Goal: Task Accomplishment & Management: Manage account settings

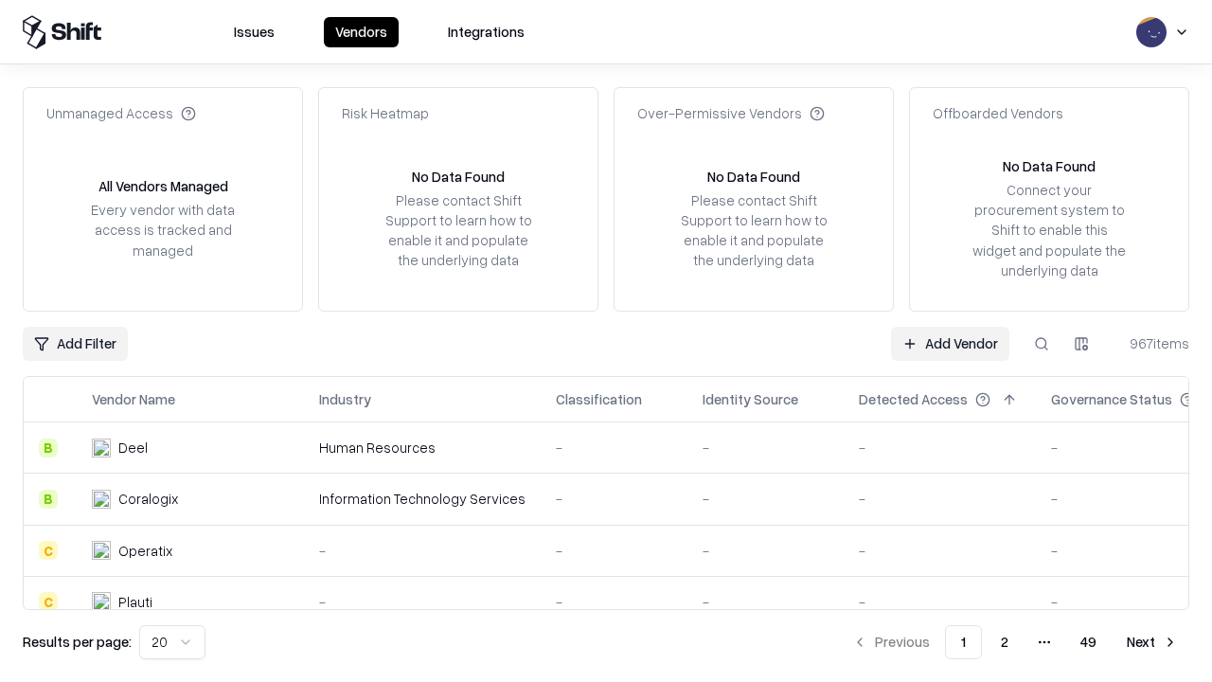
click at [950, 343] on link "Add Vendor" at bounding box center [950, 344] width 118 height 34
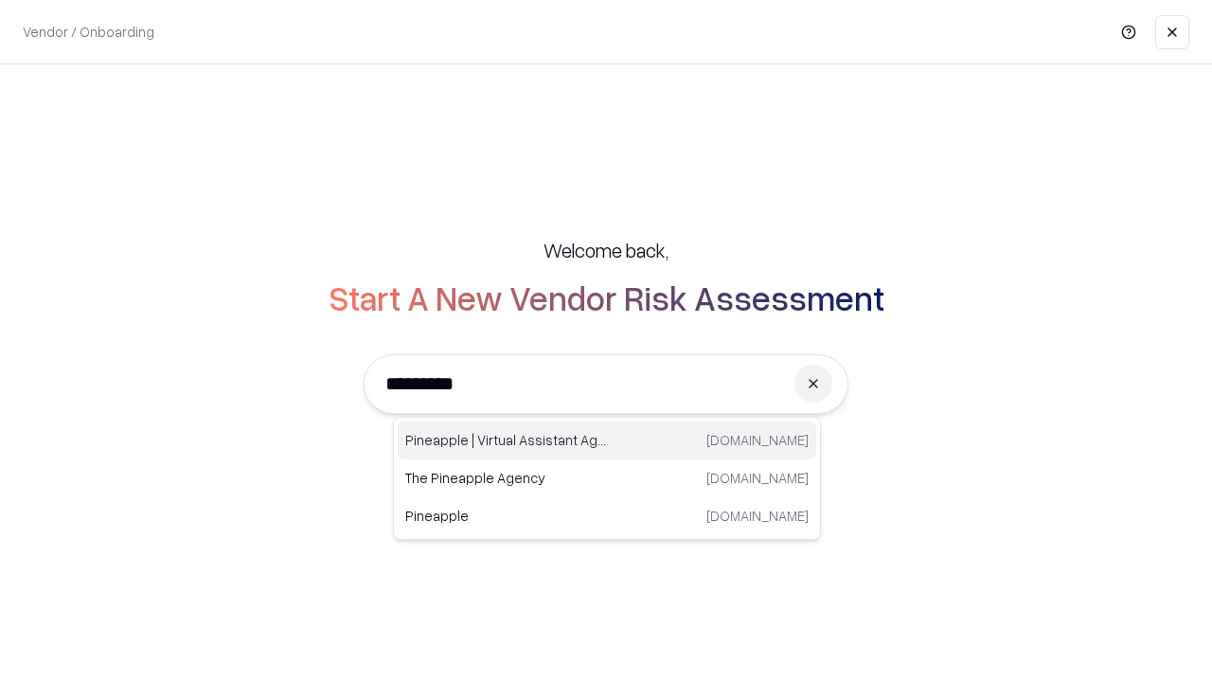
click at [607, 440] on div "Pineapple | Virtual Assistant Agency [DOMAIN_NAME]" at bounding box center [607, 440] width 419 height 38
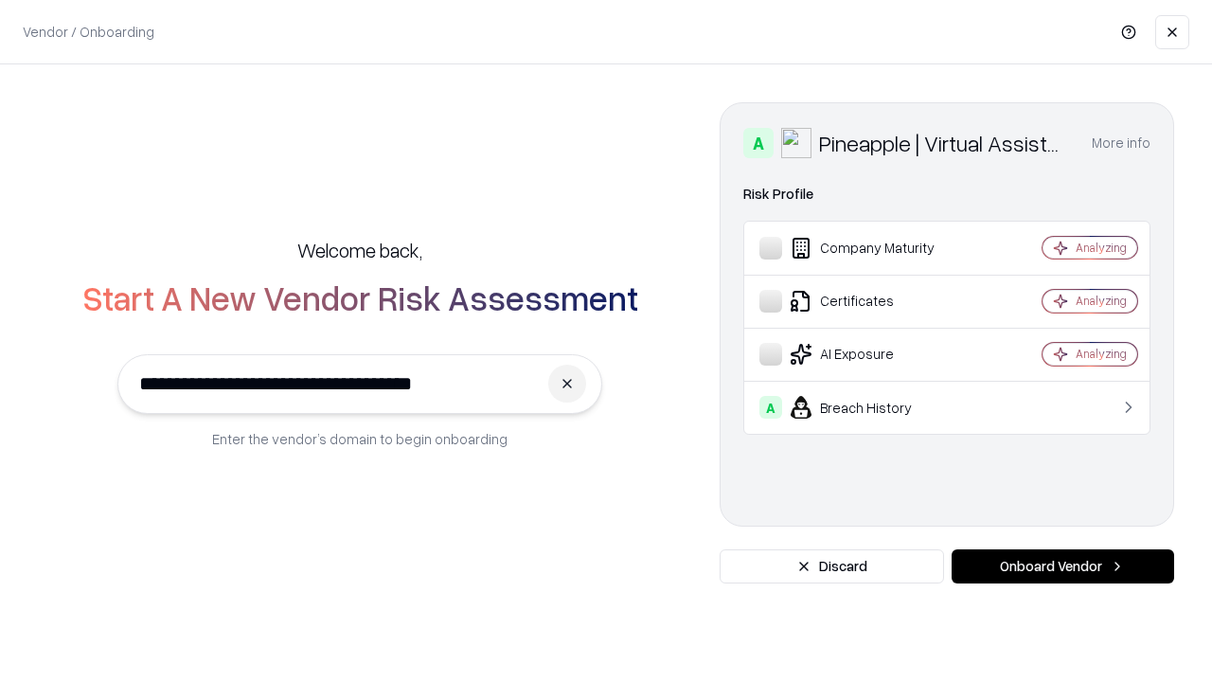
type input "**********"
click at [1062, 566] on button "Onboard Vendor" at bounding box center [1063, 566] width 223 height 34
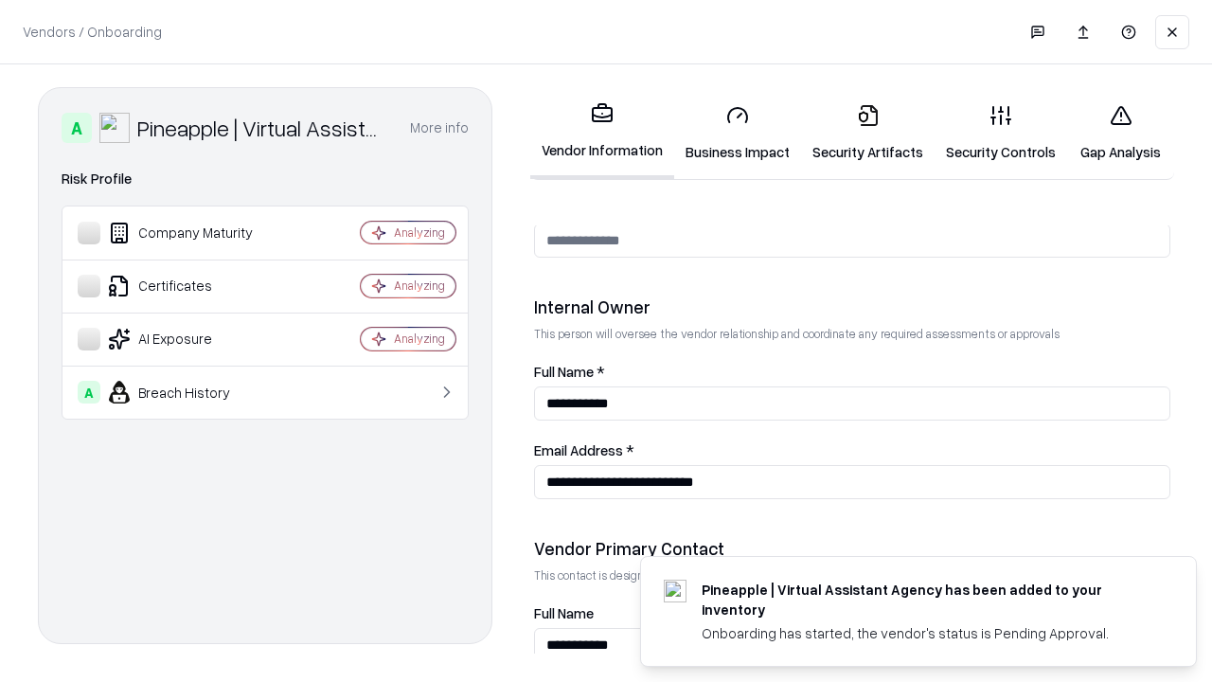
scroll to position [981, 0]
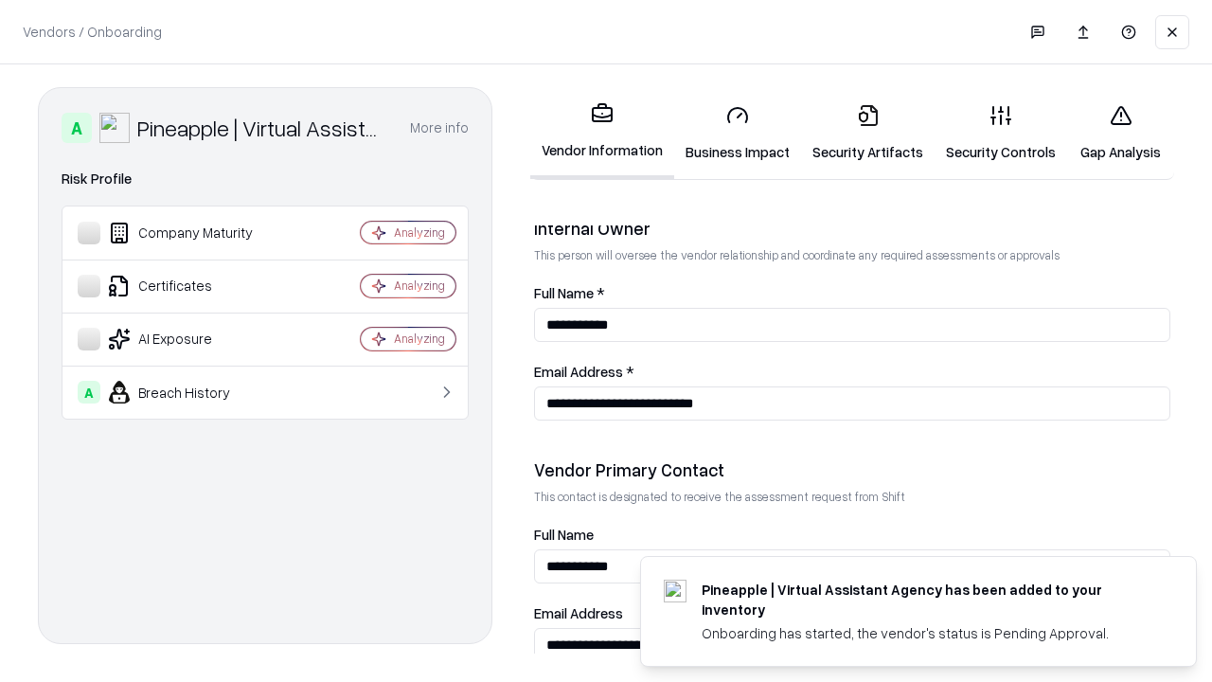
click at [738, 133] on link "Business Impact" at bounding box center [737, 133] width 127 height 88
click at [867, 133] on link "Security Artifacts" at bounding box center [868, 133] width 134 height 88
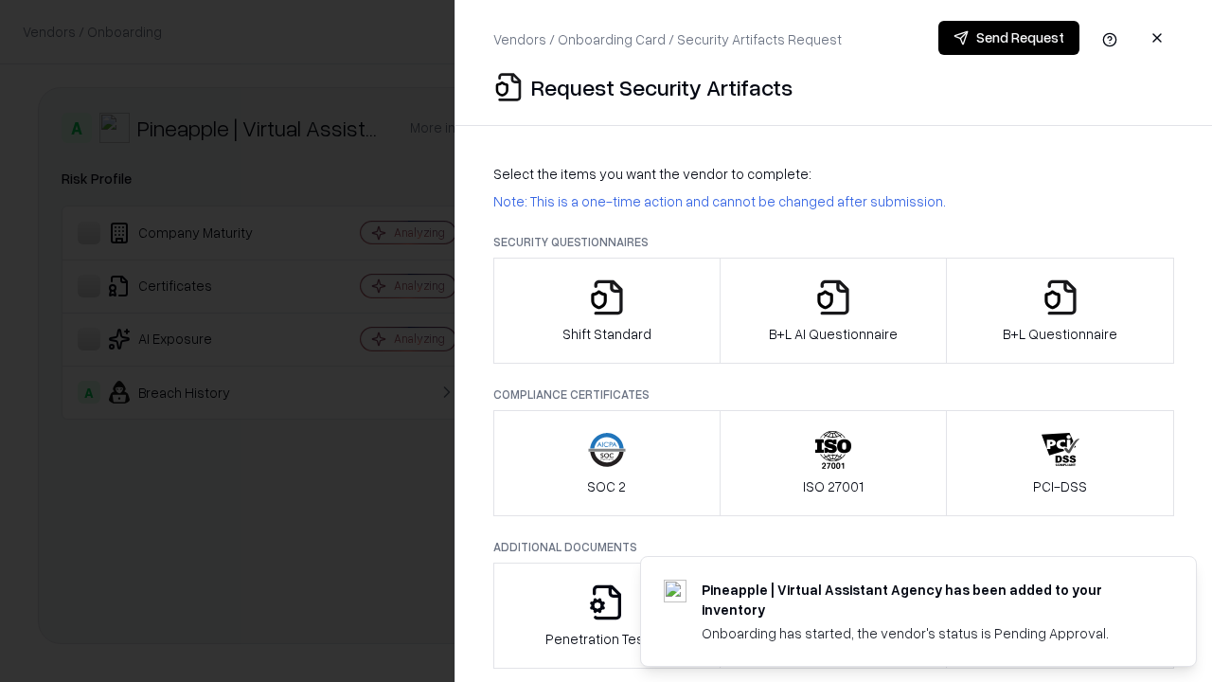
click at [606, 311] on icon "button" at bounding box center [607, 297] width 38 height 38
click at [1008, 38] on button "Send Request" at bounding box center [1008, 38] width 141 height 34
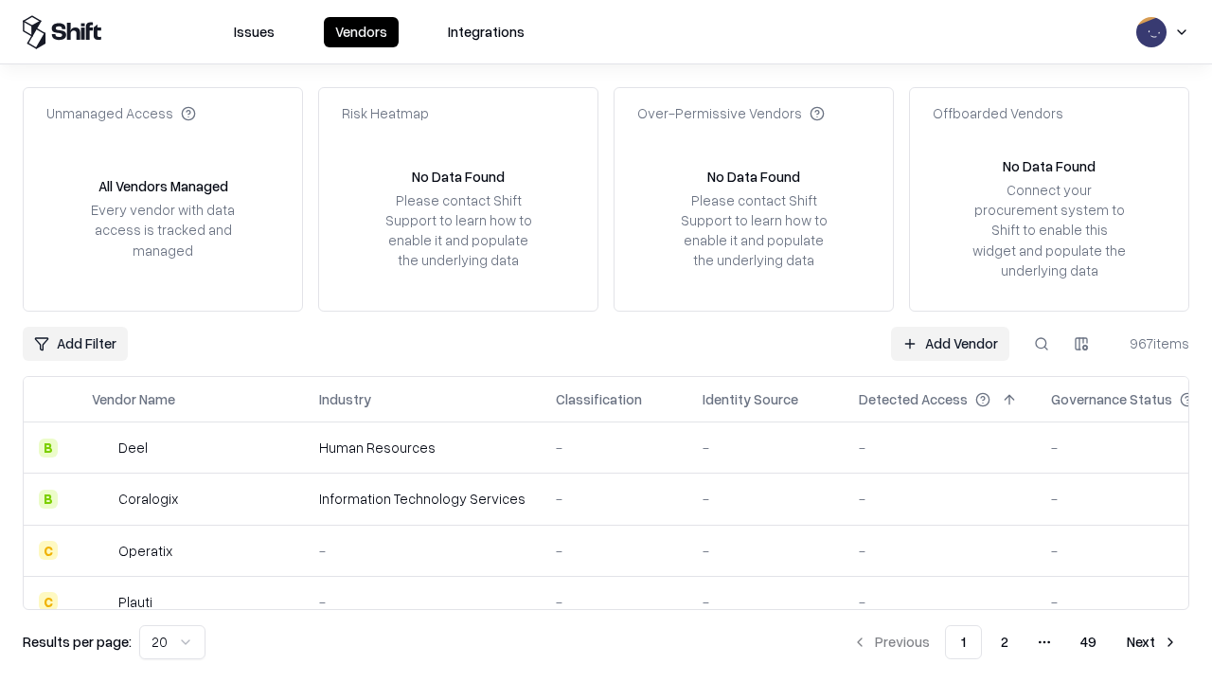
click at [1042, 343] on button at bounding box center [1042, 344] width 34 height 34
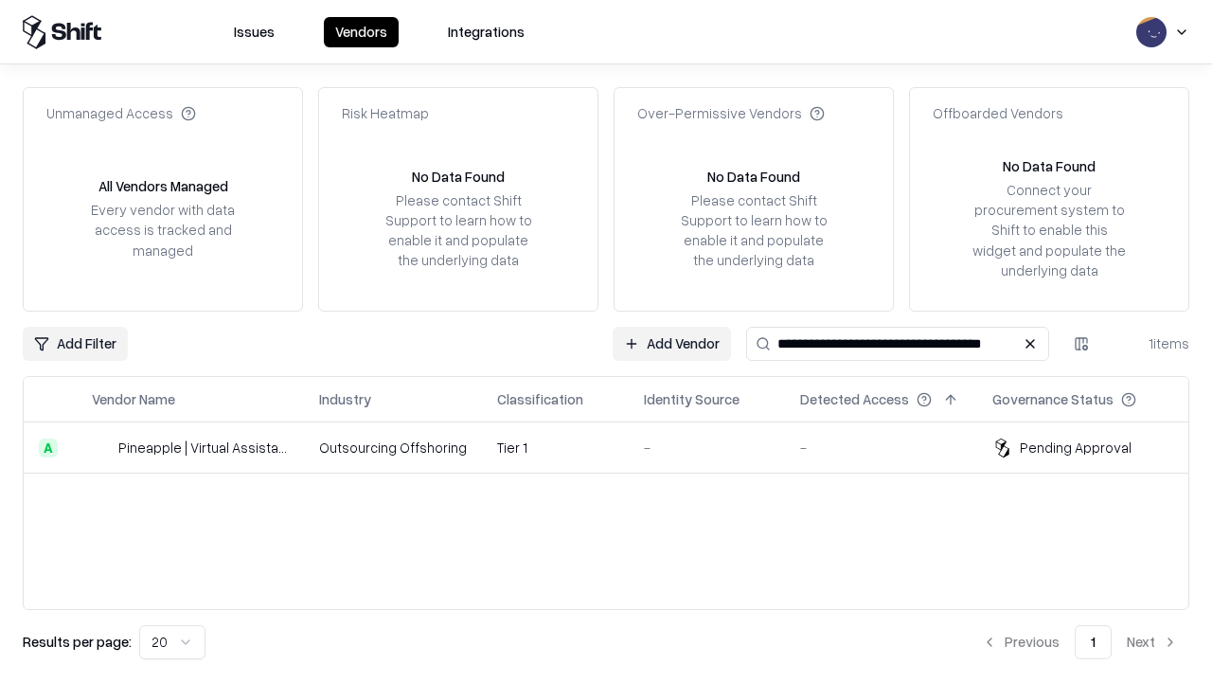
type input "**********"
click at [617, 447] on td "Tier 1" at bounding box center [555, 447] width 147 height 51
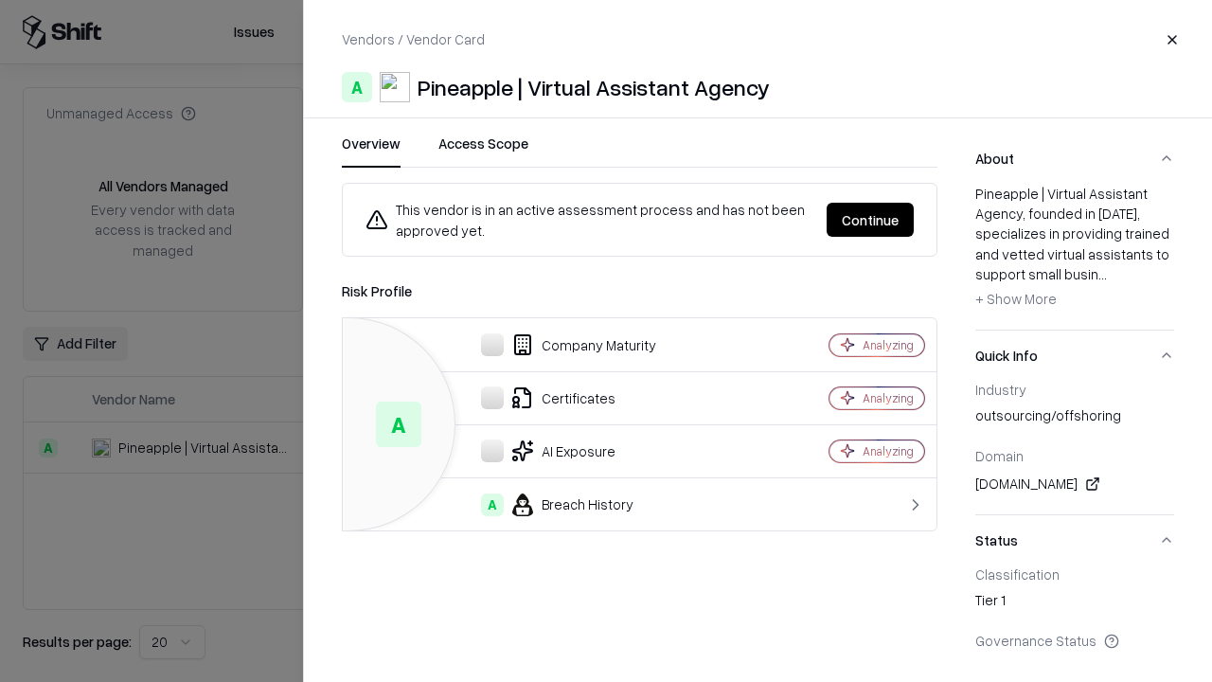
click at [870, 220] on button "Continue" at bounding box center [870, 220] width 87 height 34
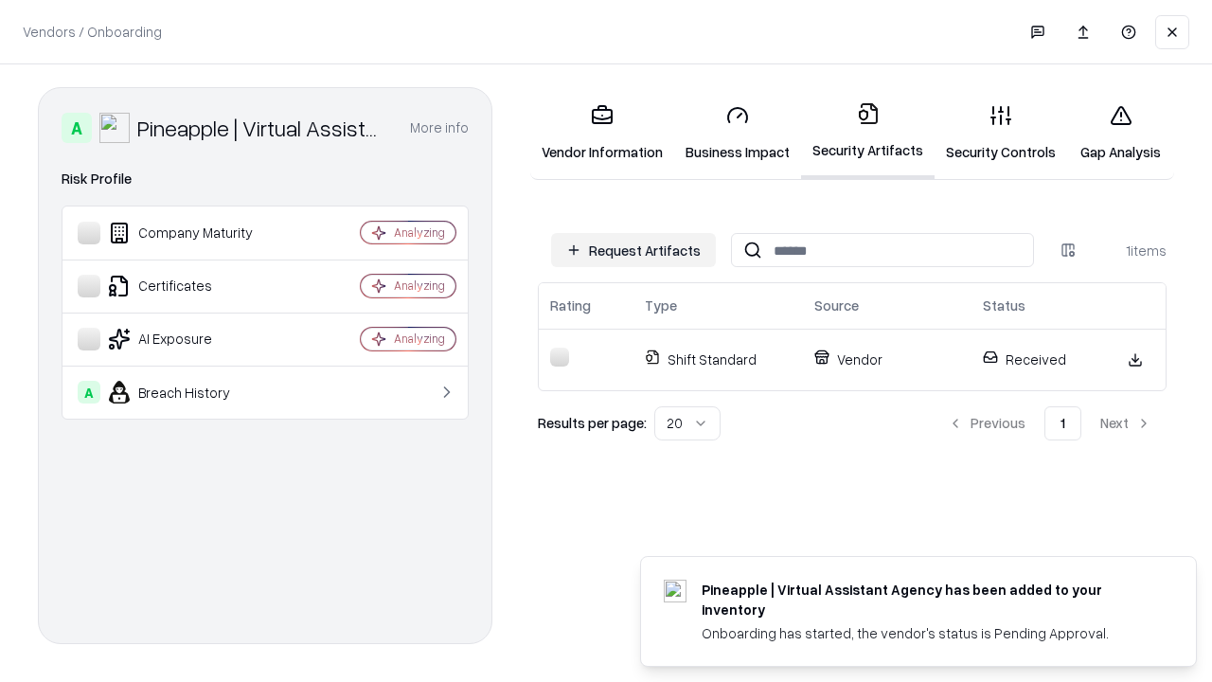
click at [1120, 133] on link "Gap Analysis" at bounding box center [1120, 133] width 107 height 88
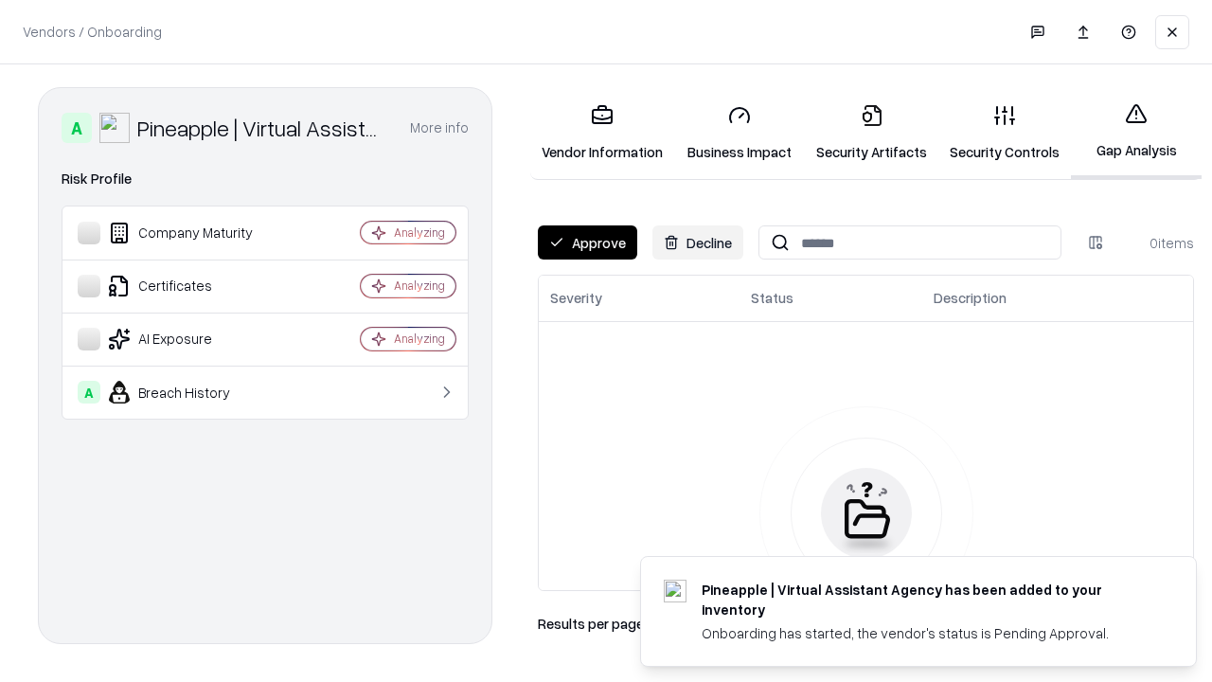
click at [587, 242] on button "Approve" at bounding box center [587, 242] width 99 height 34
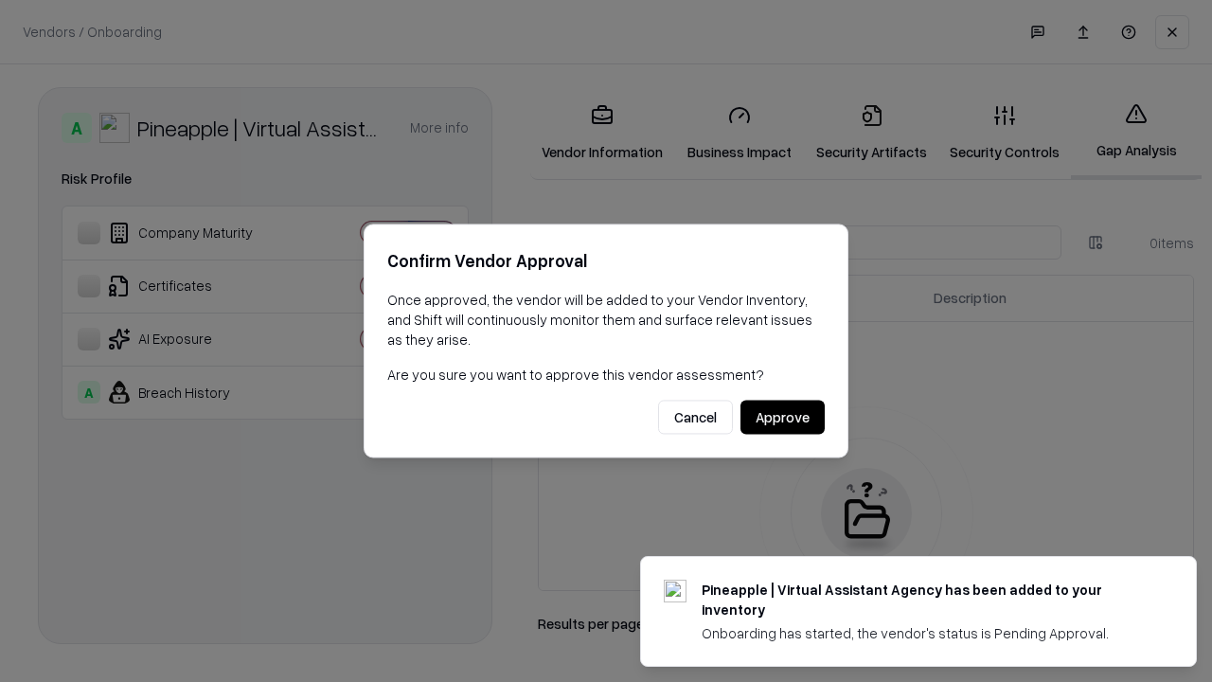
click at [782, 417] on button "Approve" at bounding box center [782, 418] width 84 height 34
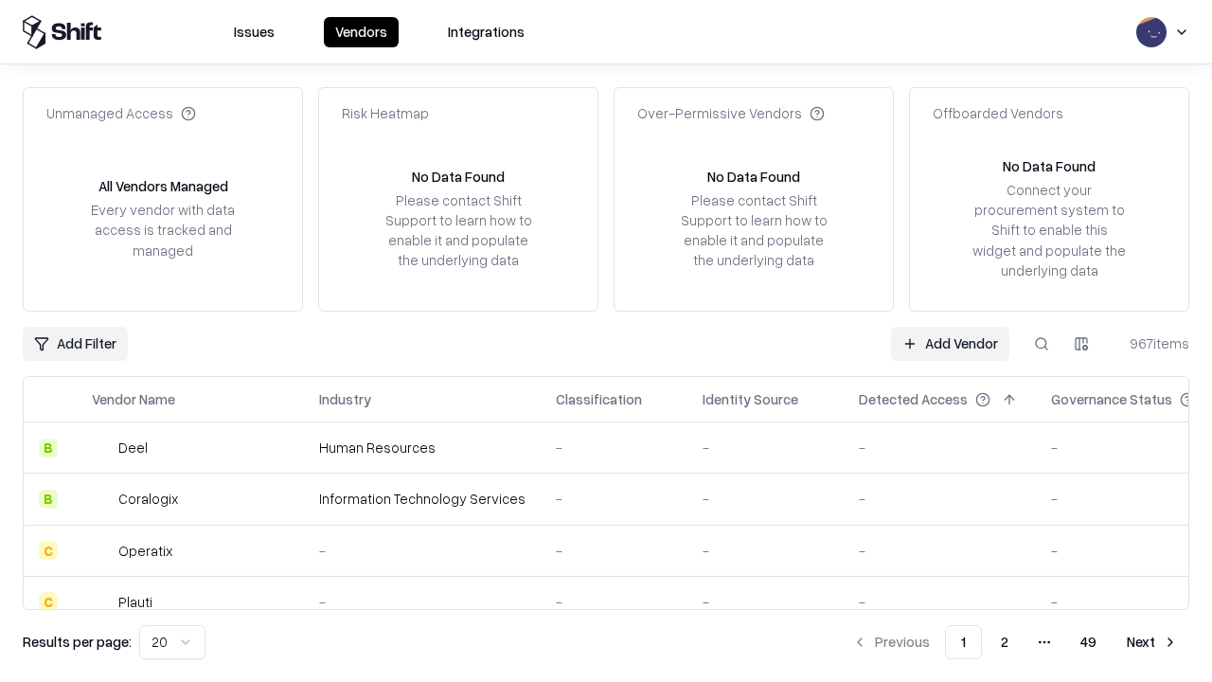
type input "**********"
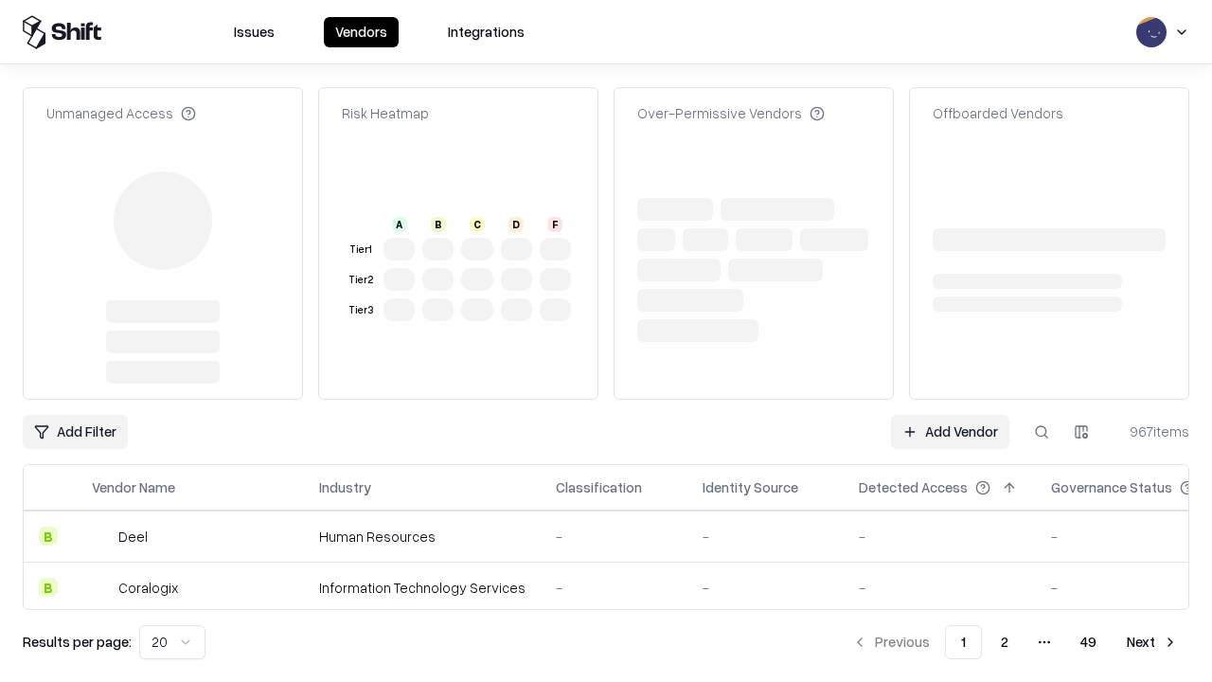
click at [950, 415] on link "Add Vendor" at bounding box center [950, 432] width 118 height 34
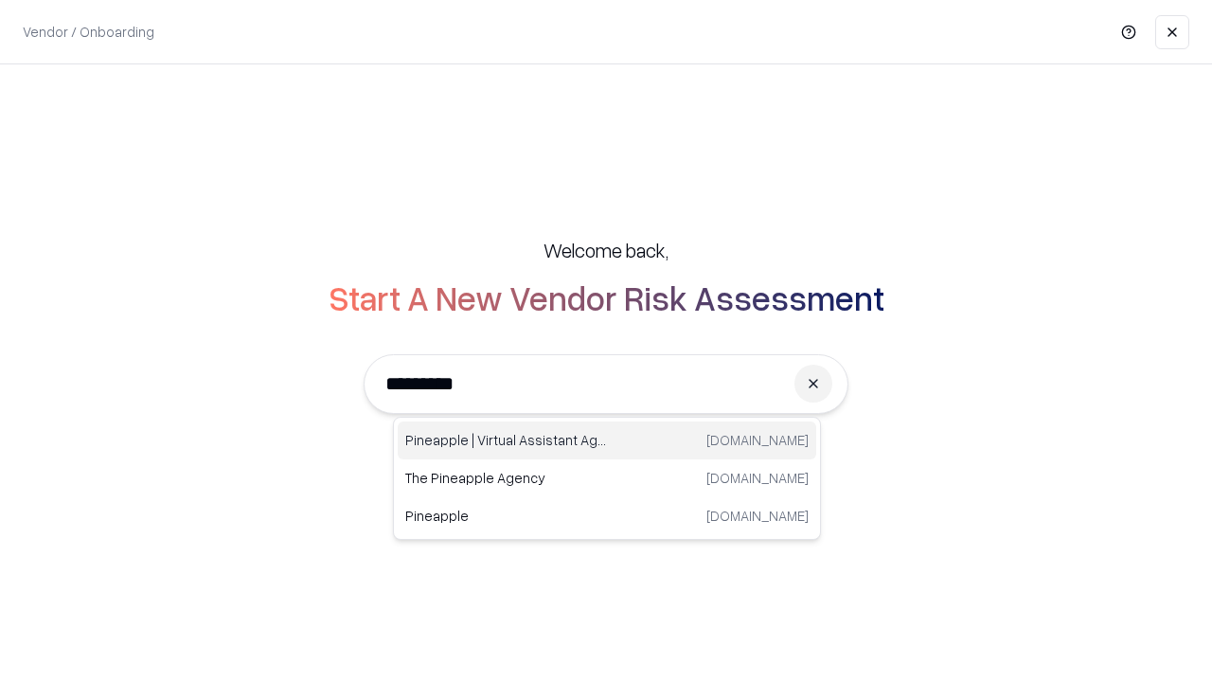
click at [607, 440] on div "Pineapple | Virtual Assistant Agency trypineapple.com" at bounding box center [607, 440] width 419 height 38
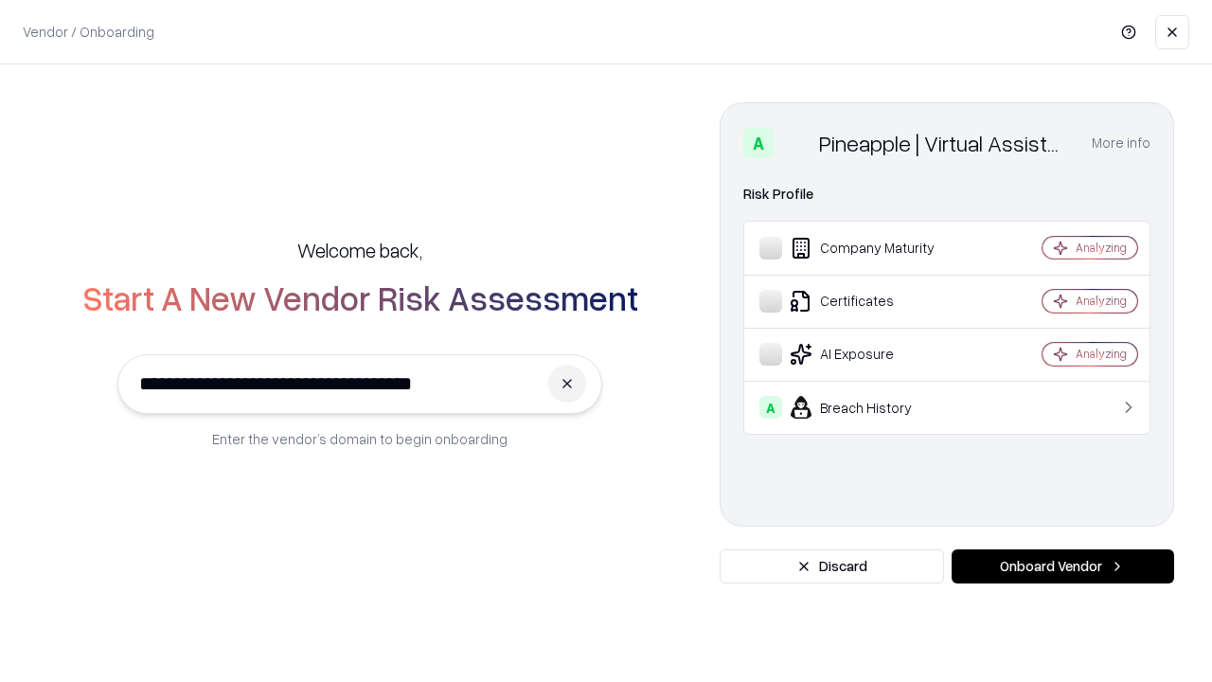
type input "**********"
click at [1062, 566] on button "Onboard Vendor" at bounding box center [1063, 566] width 223 height 34
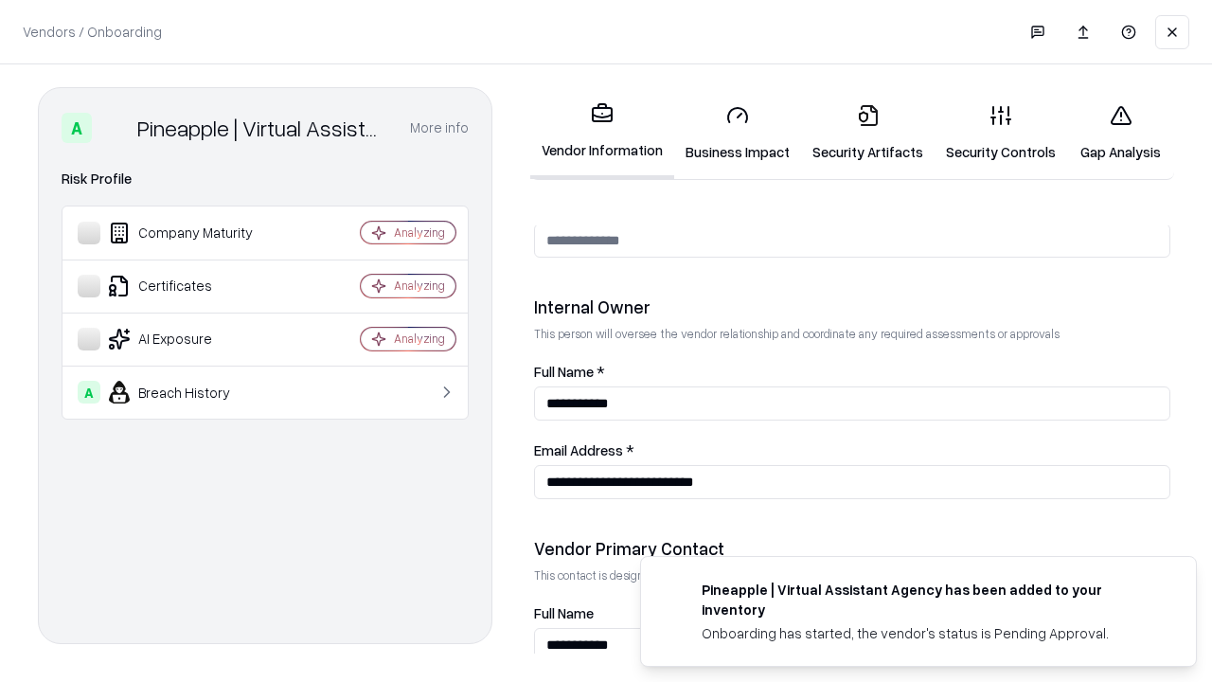
scroll to position [981, 0]
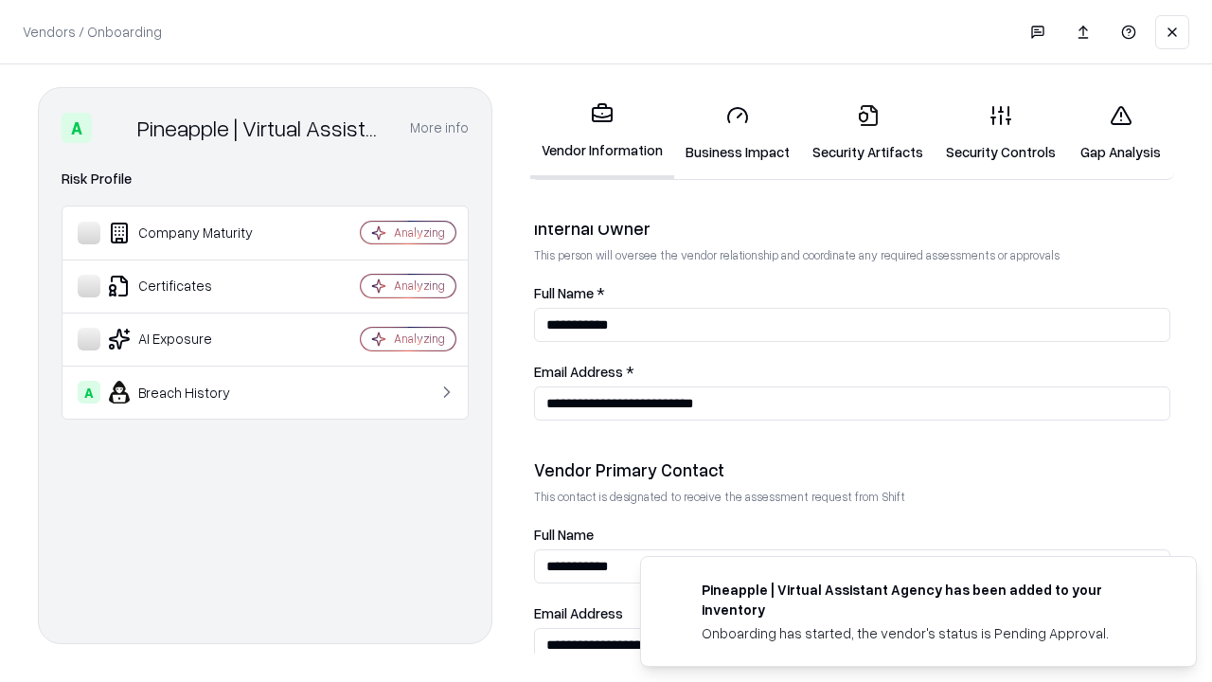
click at [1120, 133] on link "Gap Analysis" at bounding box center [1120, 133] width 107 height 88
